Goal: Task Accomplishment & Management: Manage account settings

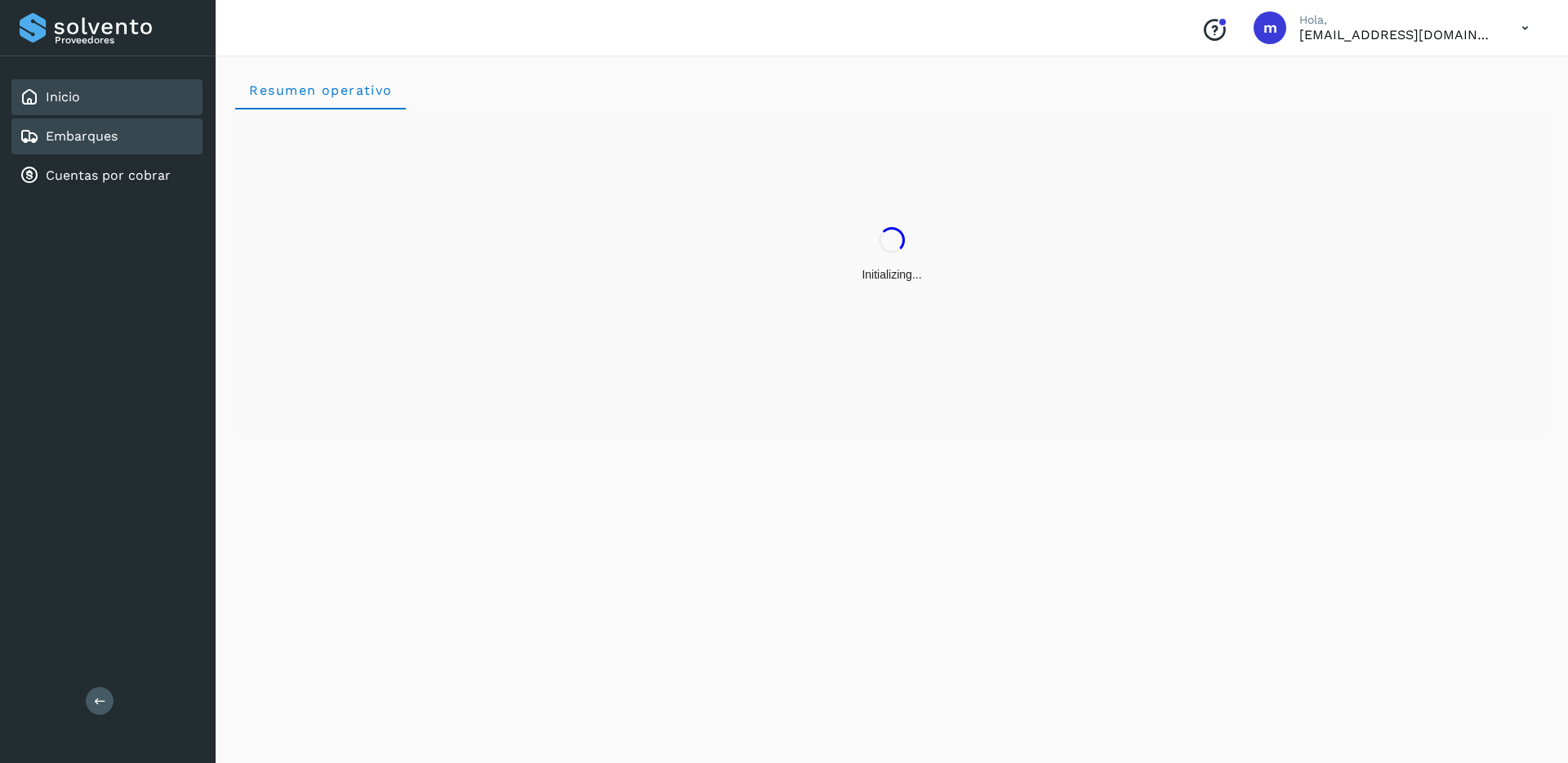
click at [117, 146] on div "Embarques" at bounding box center [69, 137] width 98 height 20
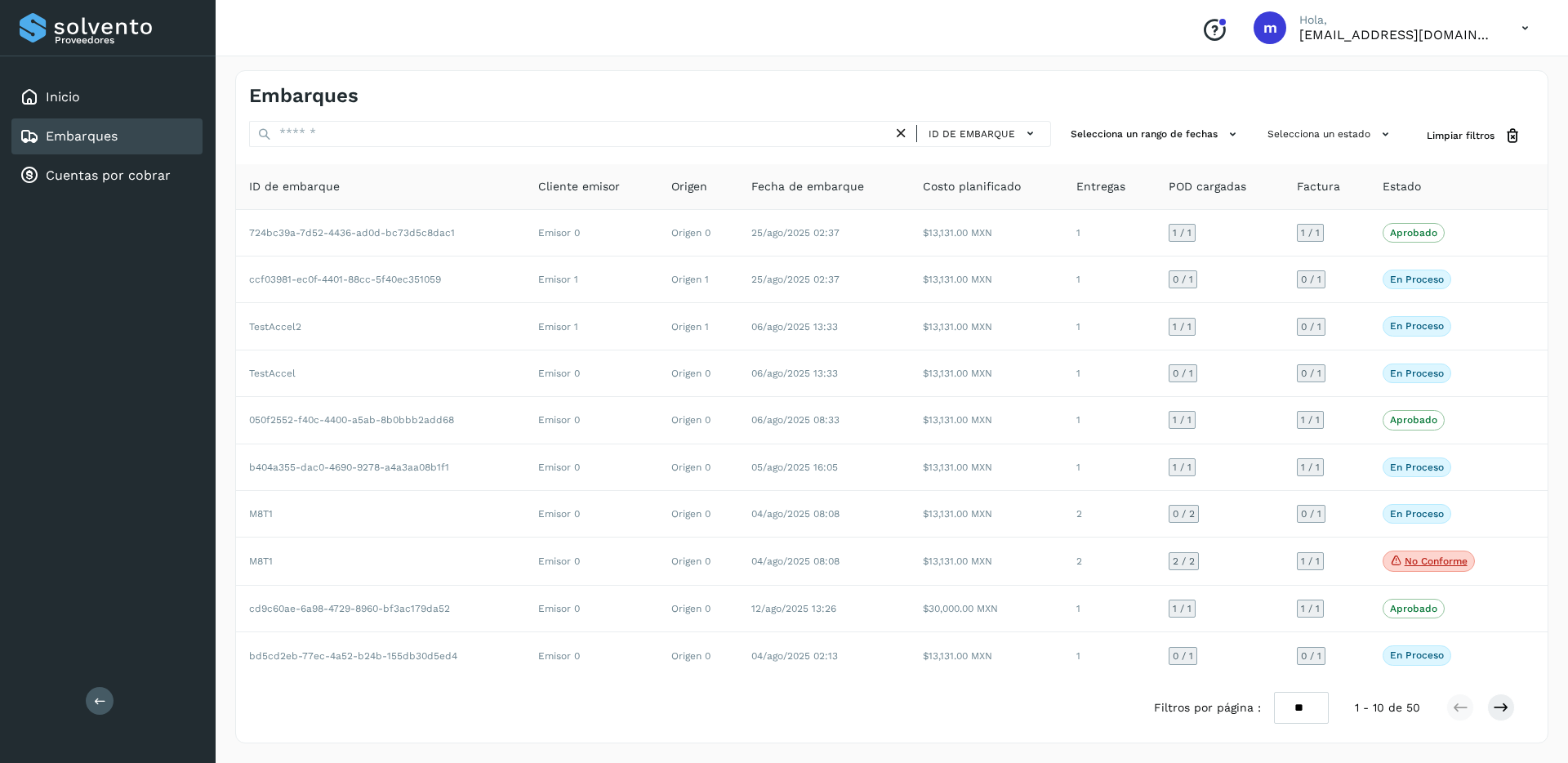
click at [1529, 32] on icon at bounding box center [1526, 29] width 33 height 33
click at [1390, 75] on div "Cerrar sesión" at bounding box center [1444, 74] width 195 height 31
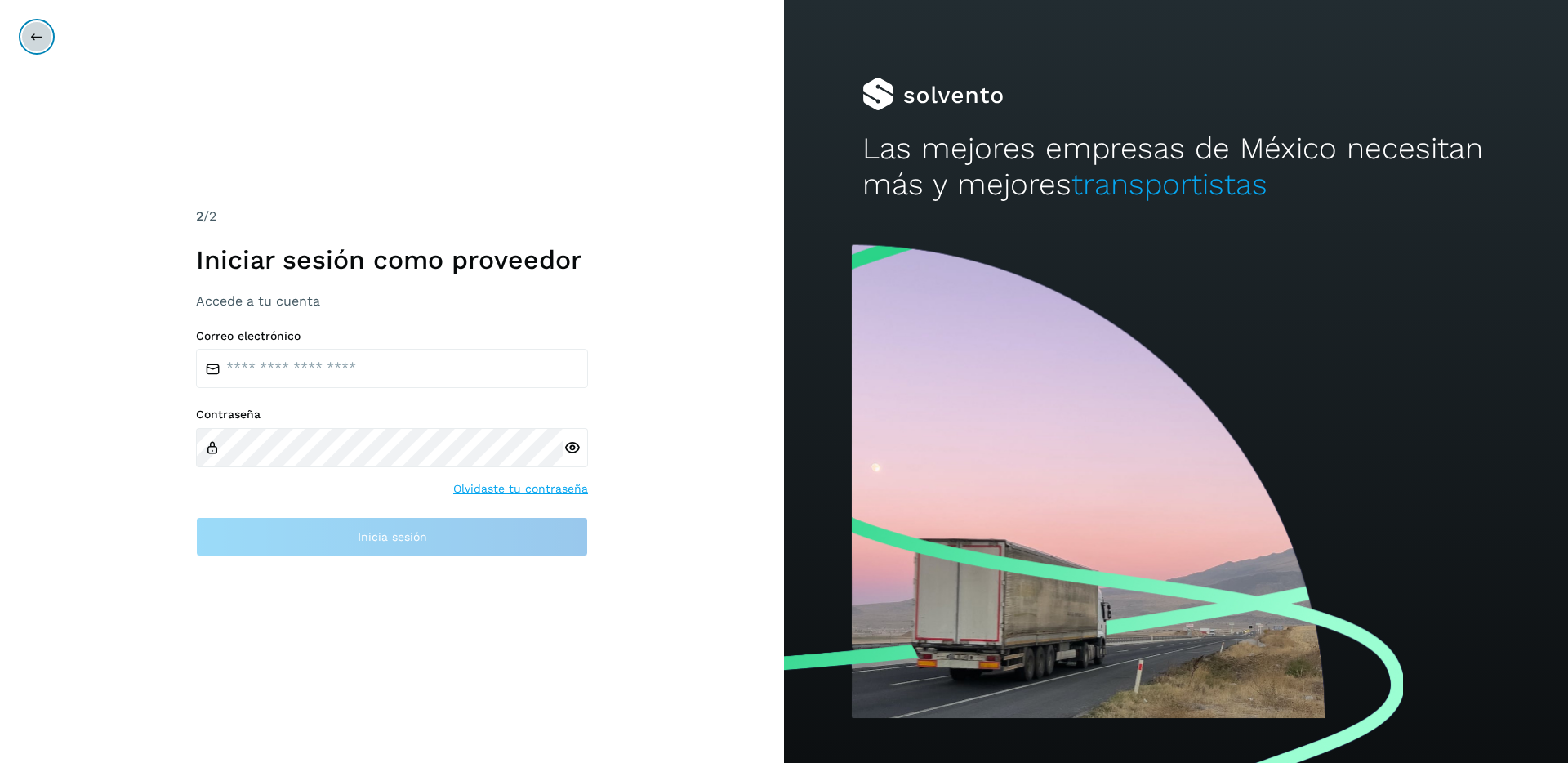
click at [37, 40] on icon at bounding box center [36, 36] width 13 height 13
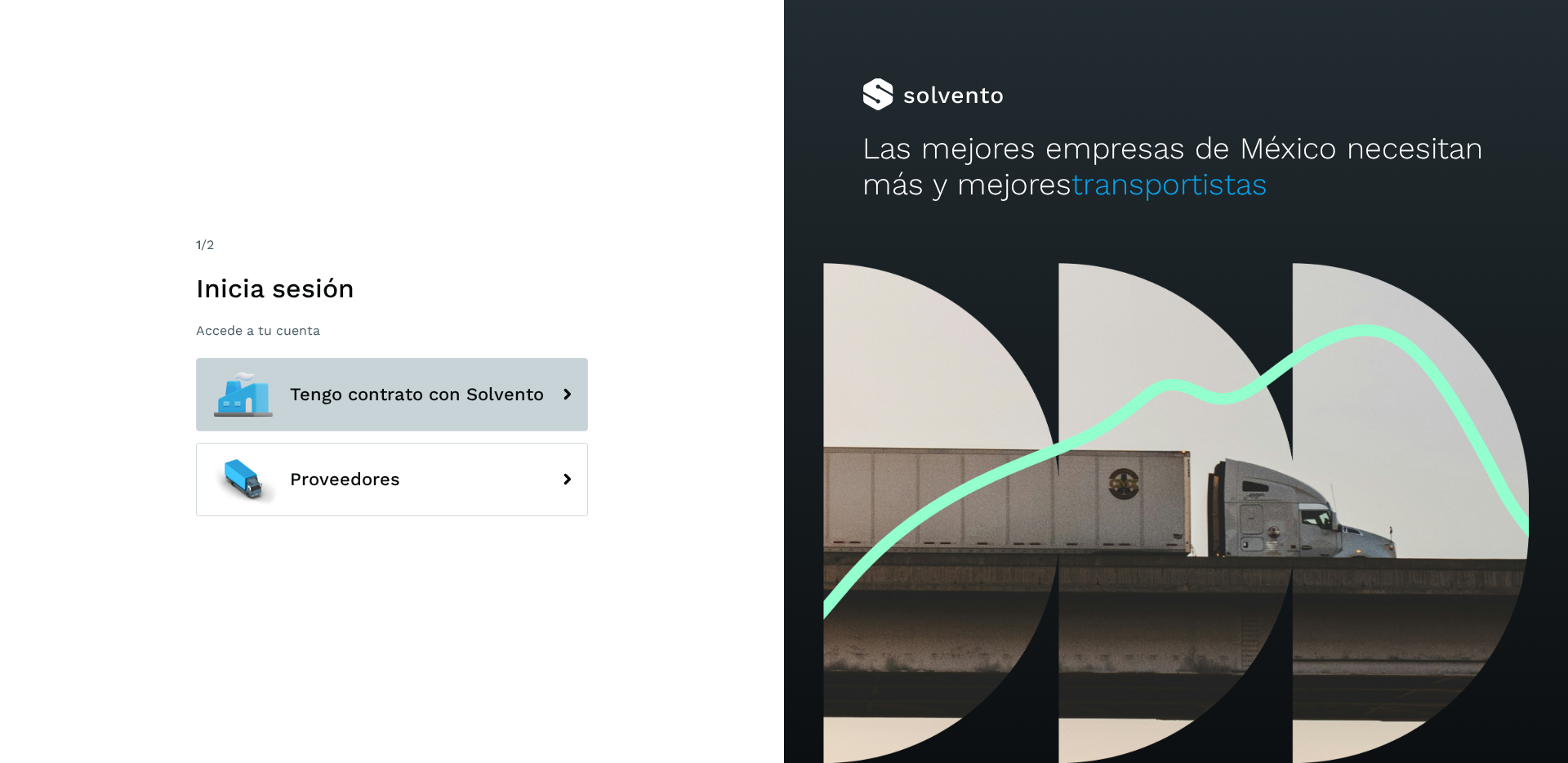
click at [321, 403] on span "Tengo contrato con Solvento" at bounding box center [417, 394] width 254 height 20
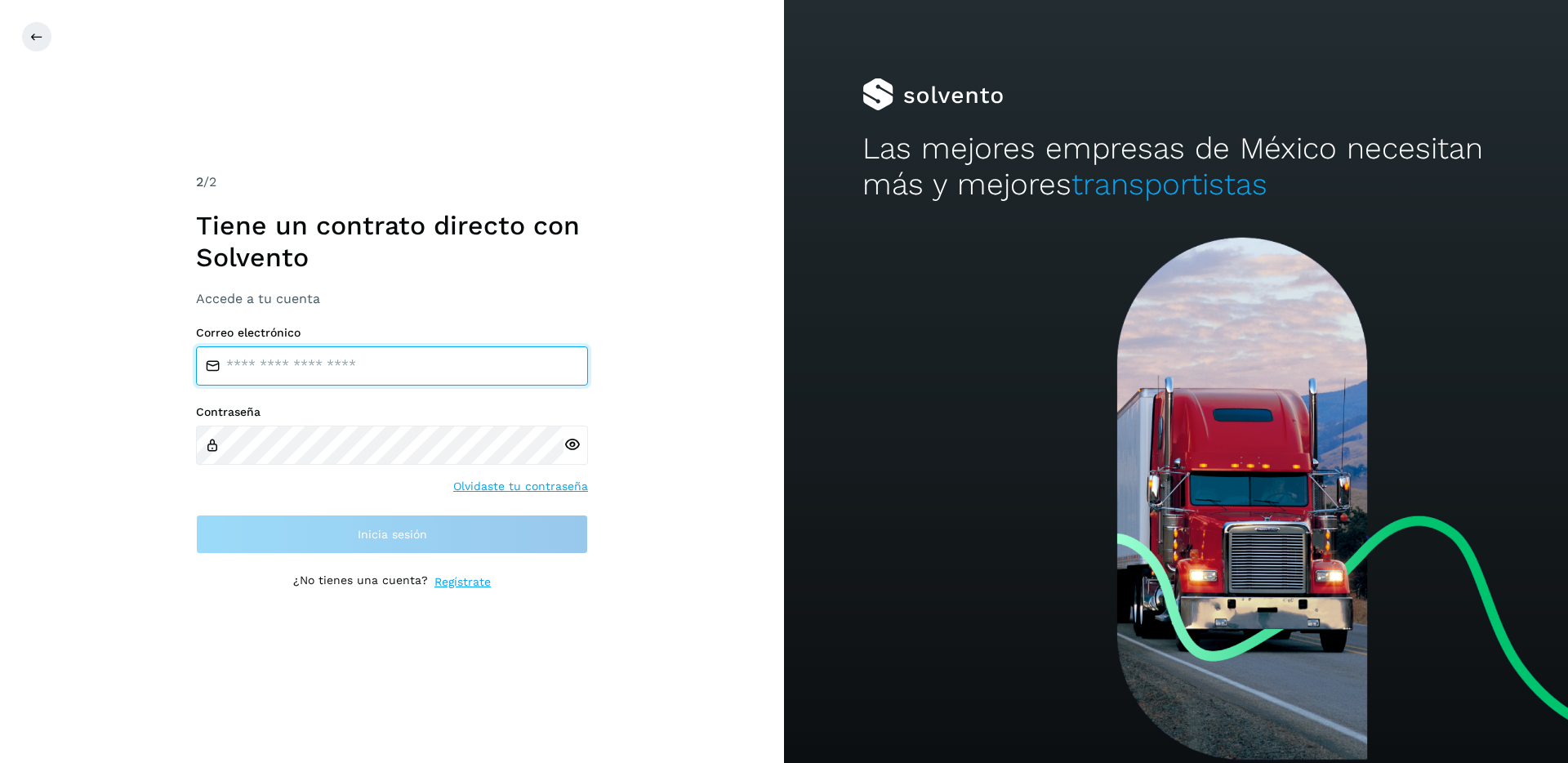
click at [289, 376] on input "email" at bounding box center [391, 366] width 392 height 39
type input "**********"
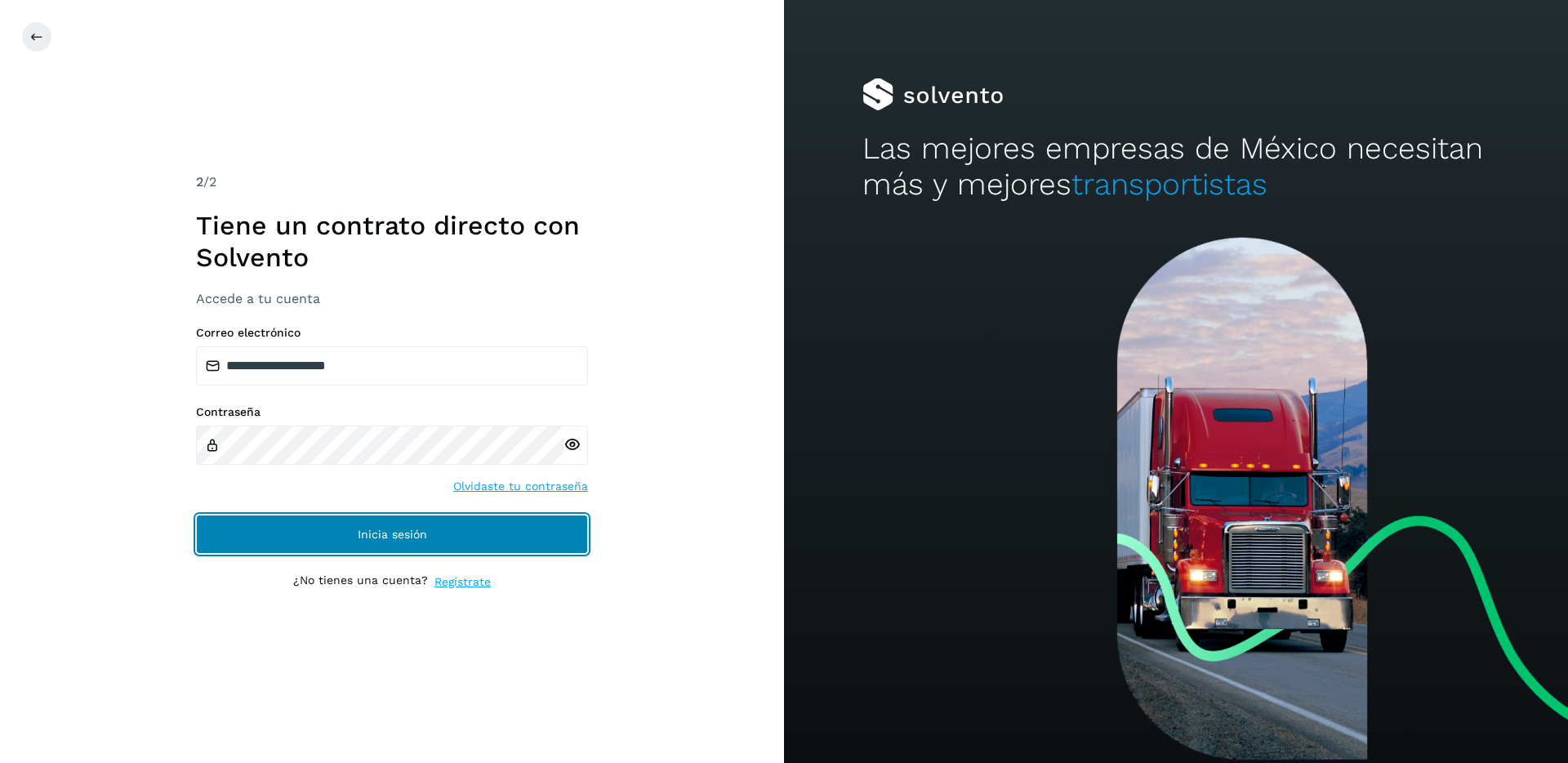
click at [401, 537] on span "Inicia sesión" at bounding box center [392, 535] width 70 height 12
